Goal: Task Accomplishment & Management: Manage account settings

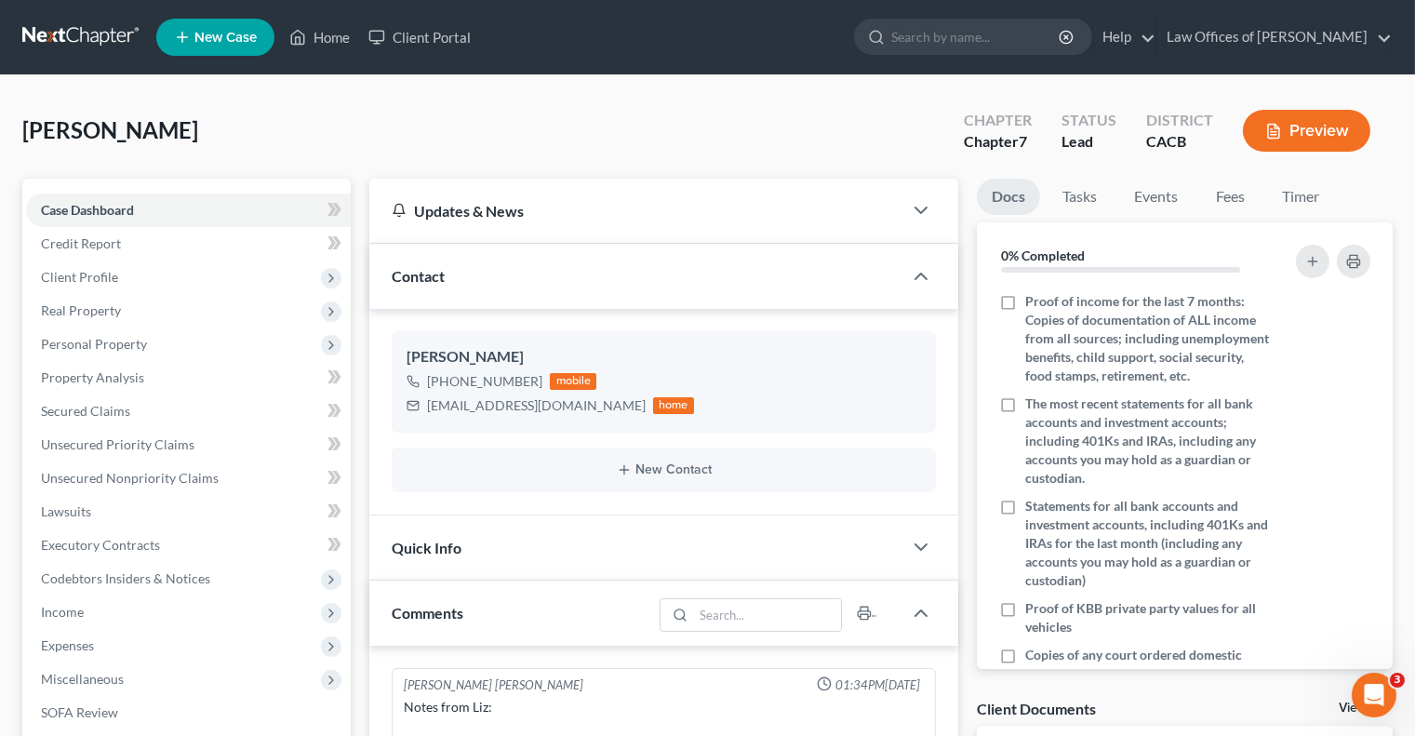
scroll to position [78, 0]
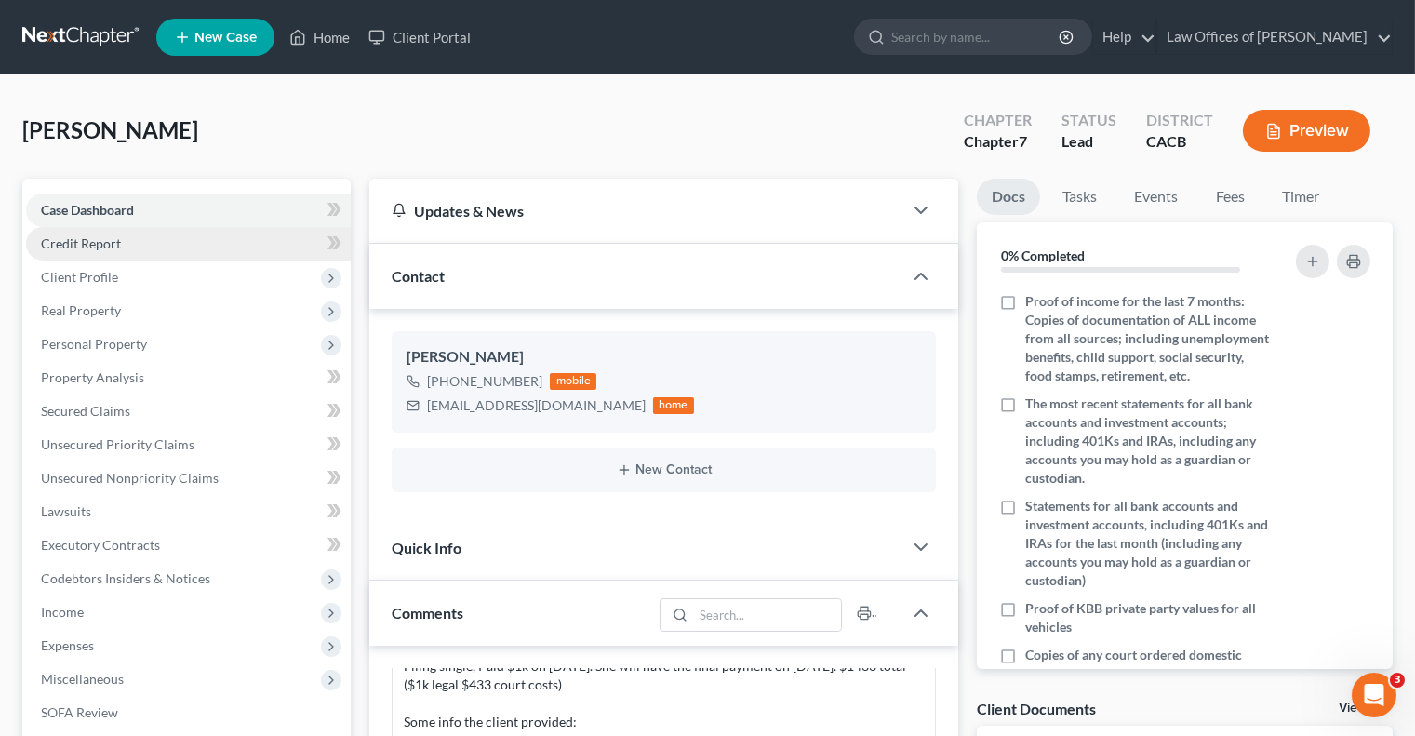
click at [194, 240] on link "Credit Report" at bounding box center [188, 243] width 325 height 33
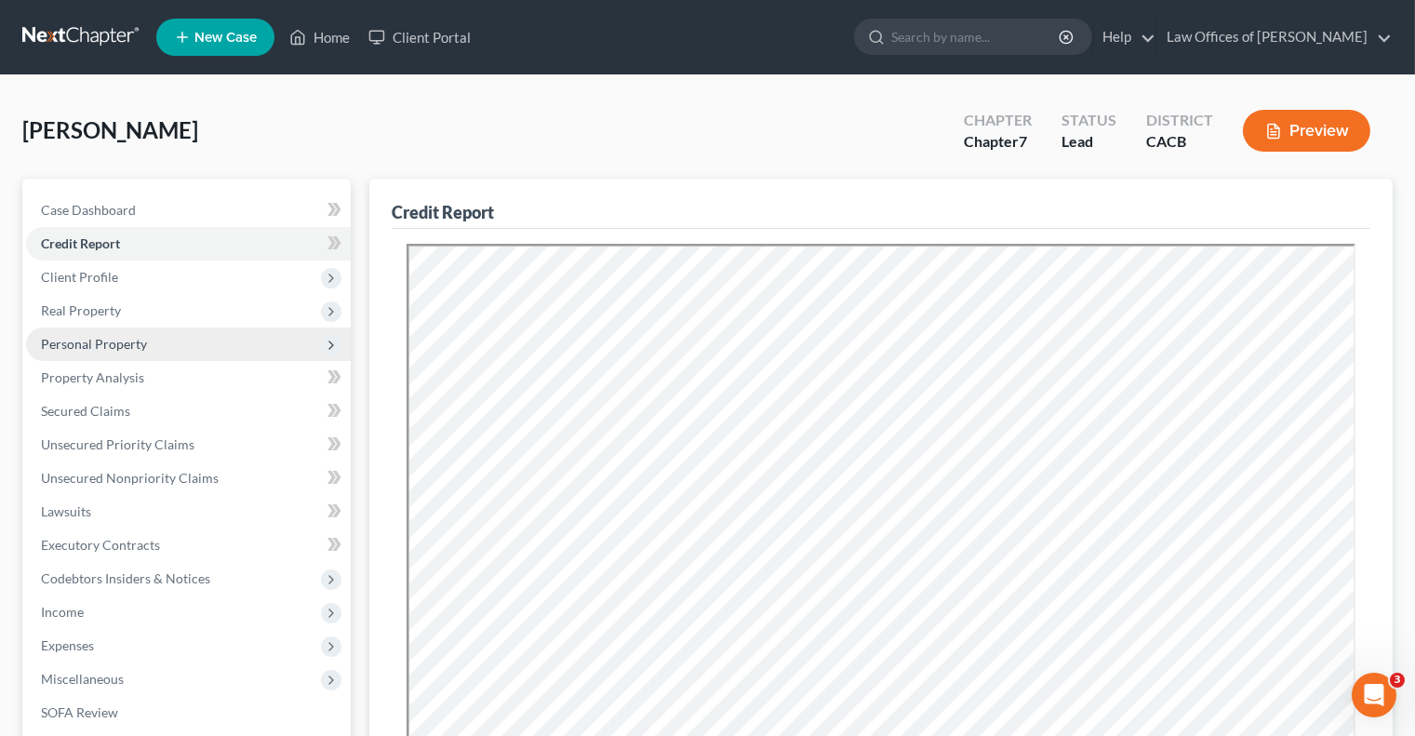
click at [184, 348] on span "Personal Property" at bounding box center [188, 344] width 325 height 33
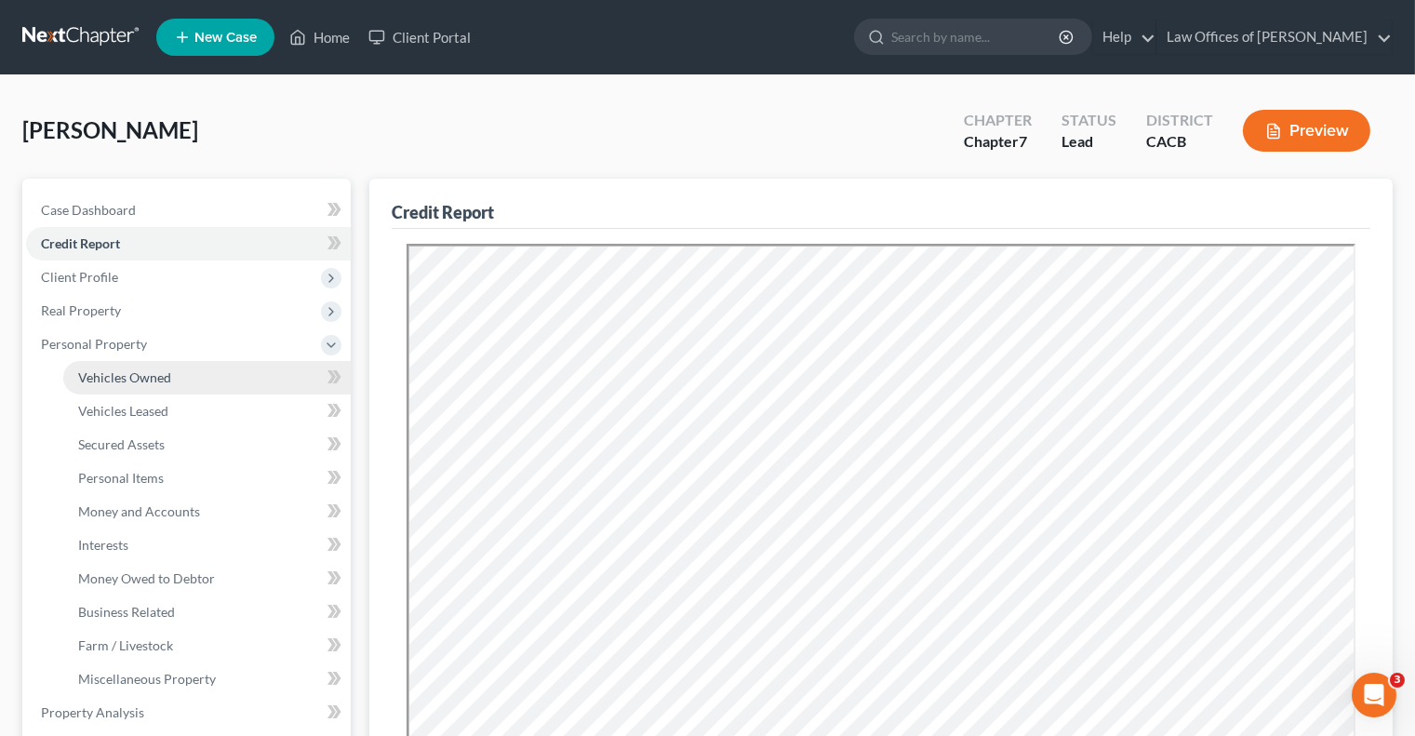
click at [203, 382] on link "Vehicles Owned" at bounding box center [207, 377] width 288 height 33
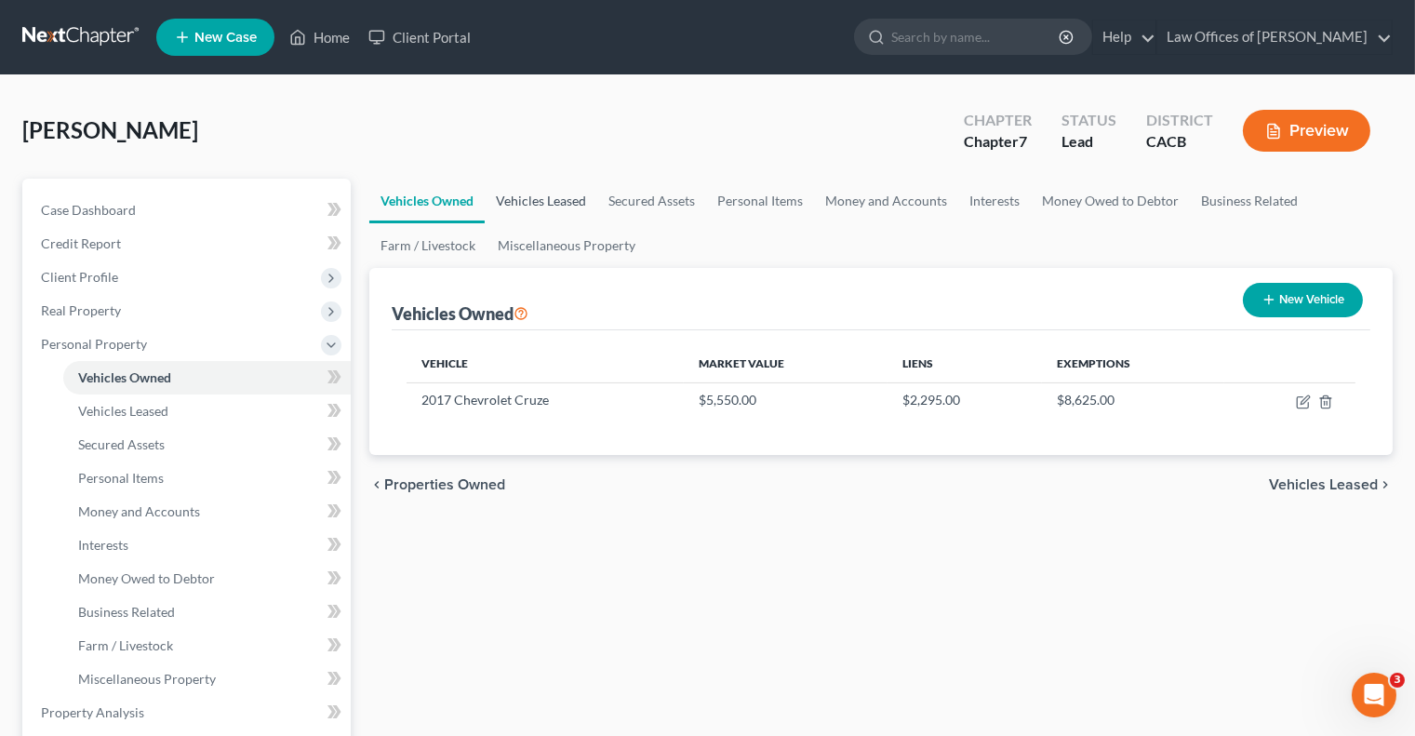
click at [552, 198] on link "Vehicles Leased" at bounding box center [541, 201] width 113 height 45
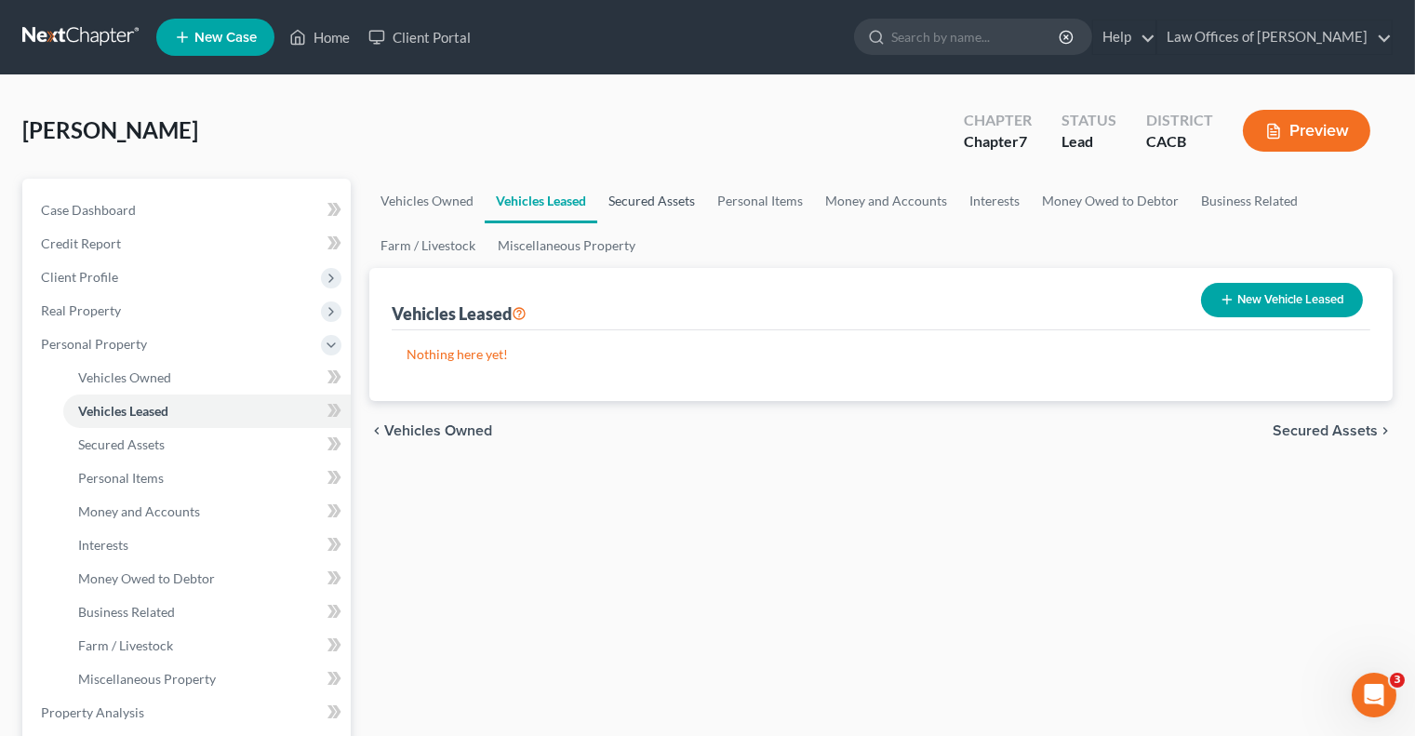
click at [644, 198] on link "Secured Assets" at bounding box center [651, 201] width 109 height 45
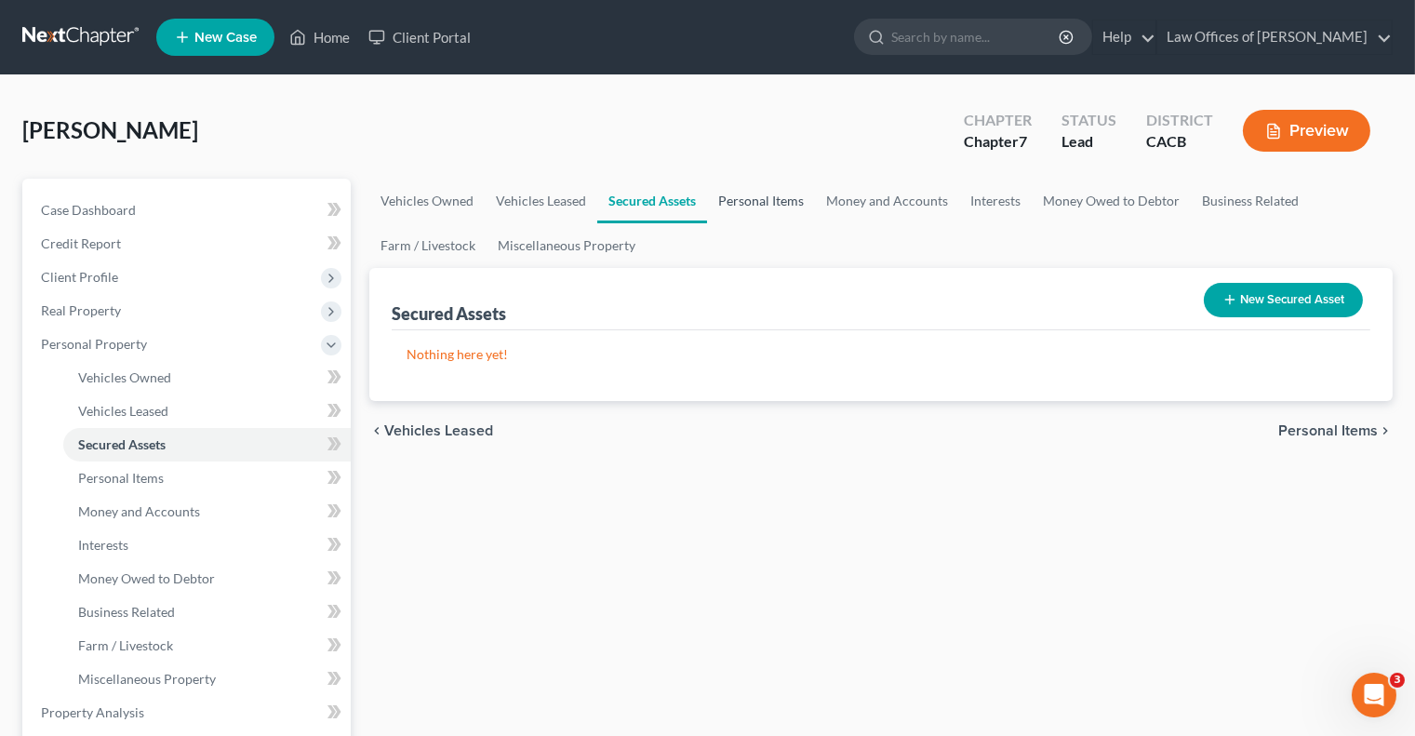
click at [774, 199] on link "Personal Items" at bounding box center [761, 201] width 108 height 45
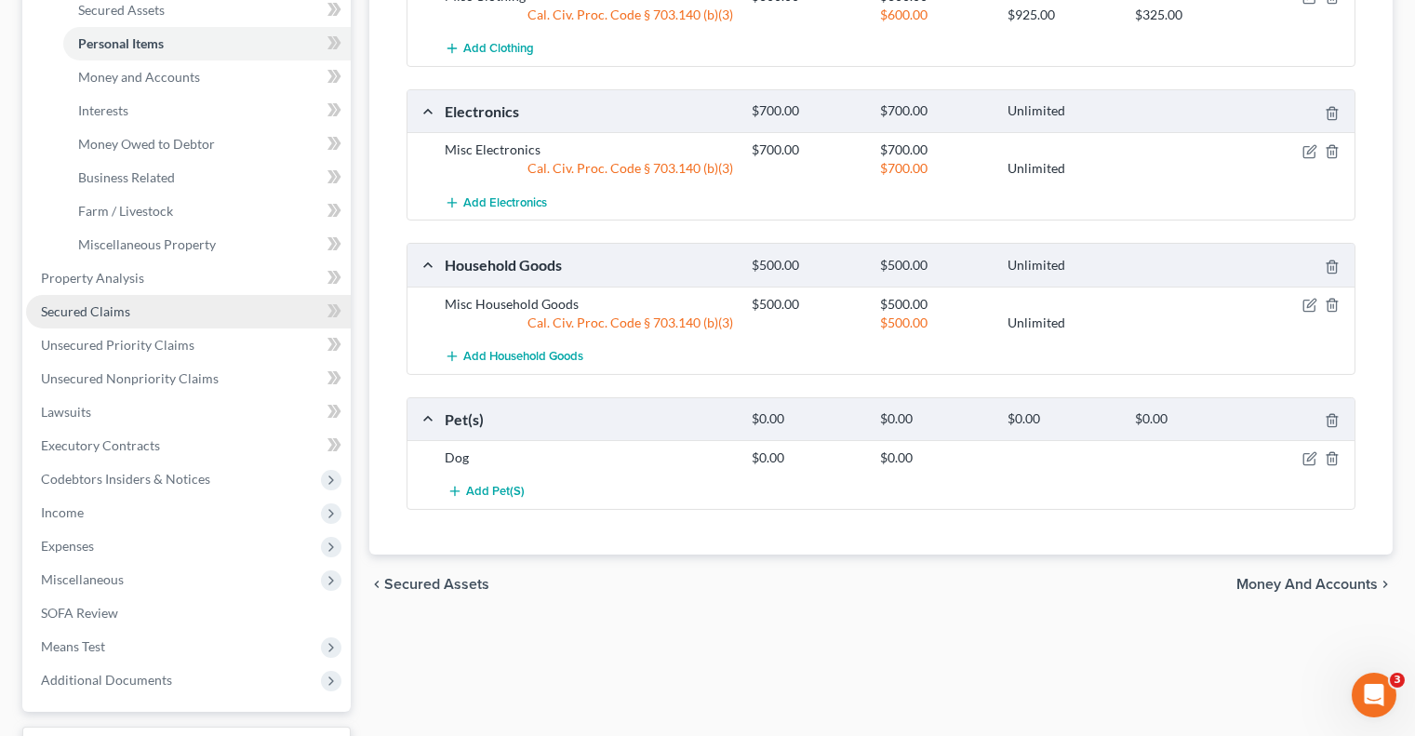
scroll to position [441, 0]
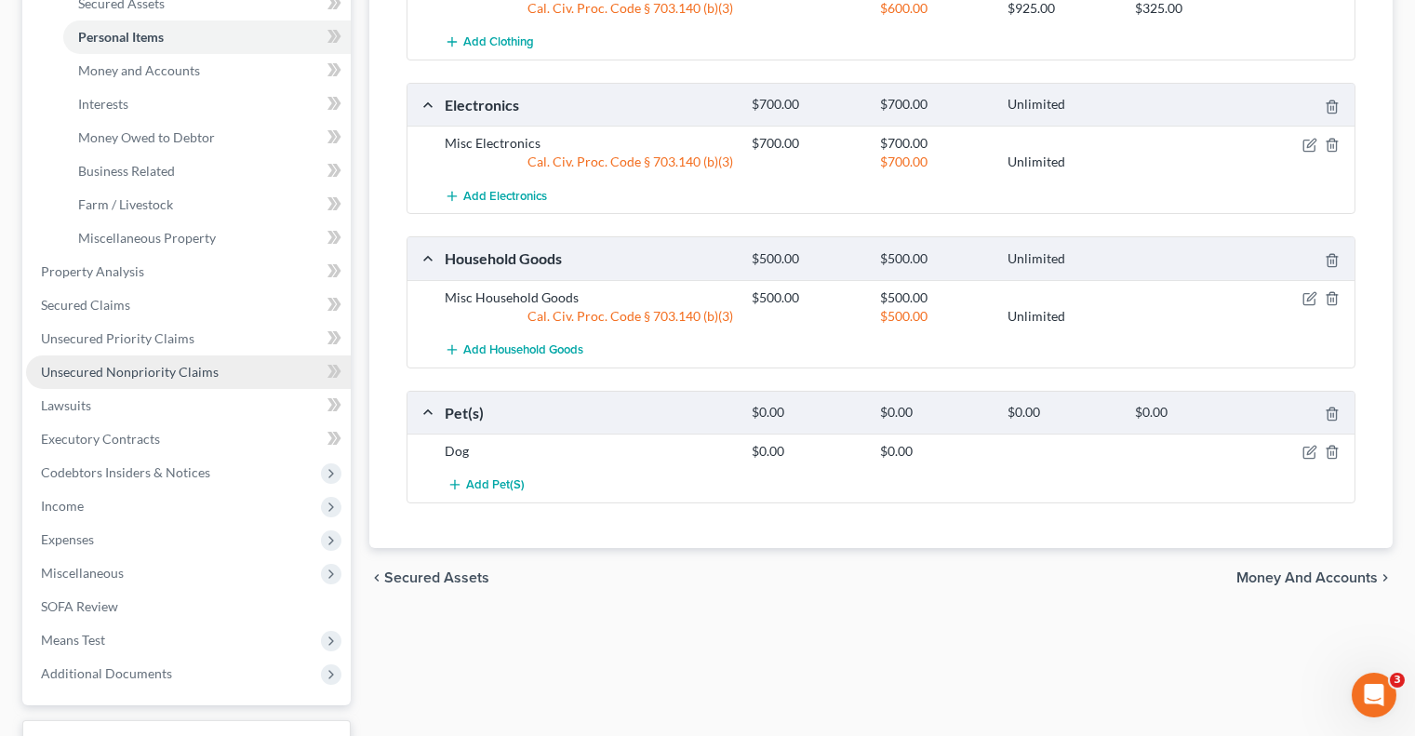
click at [222, 373] on link "Unsecured Nonpriority Claims" at bounding box center [188, 371] width 325 height 33
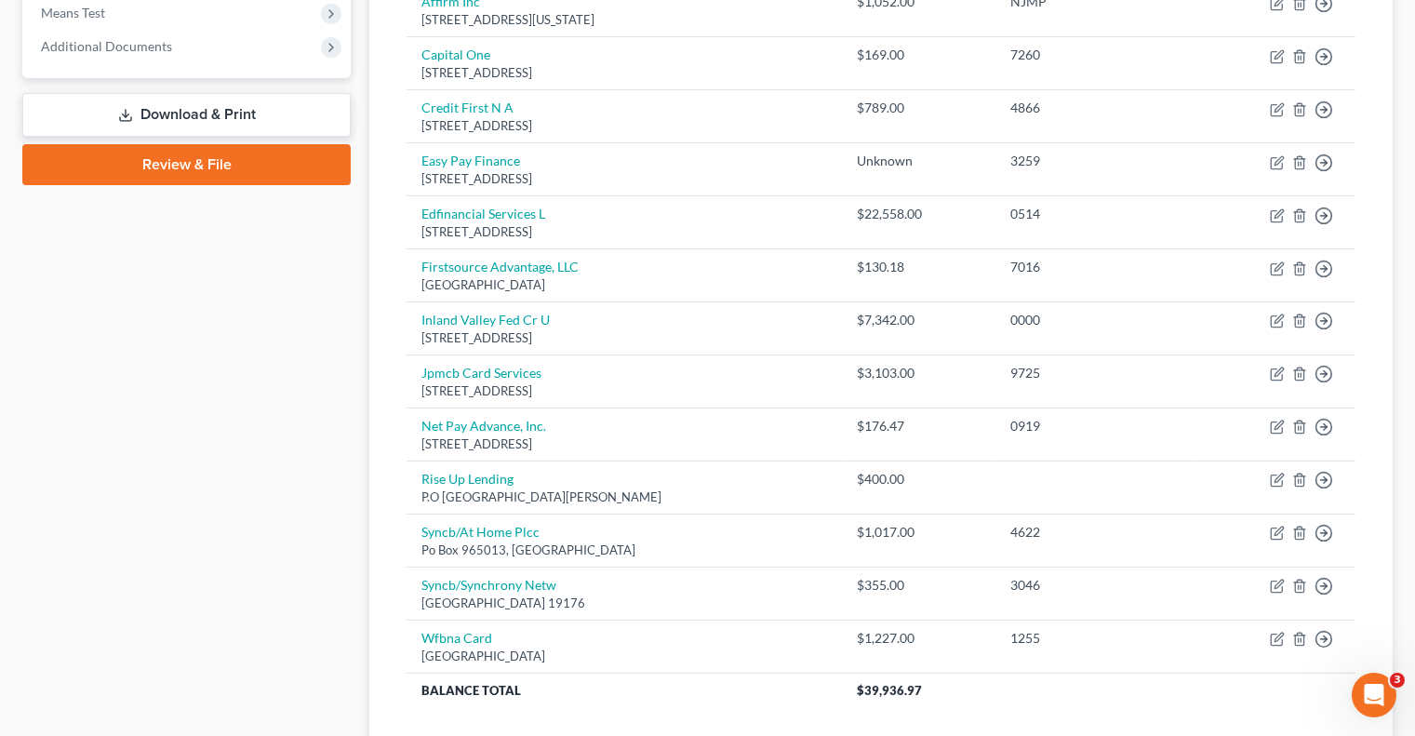
scroll to position [873, 0]
